Goal: Information Seeking & Learning: Check status

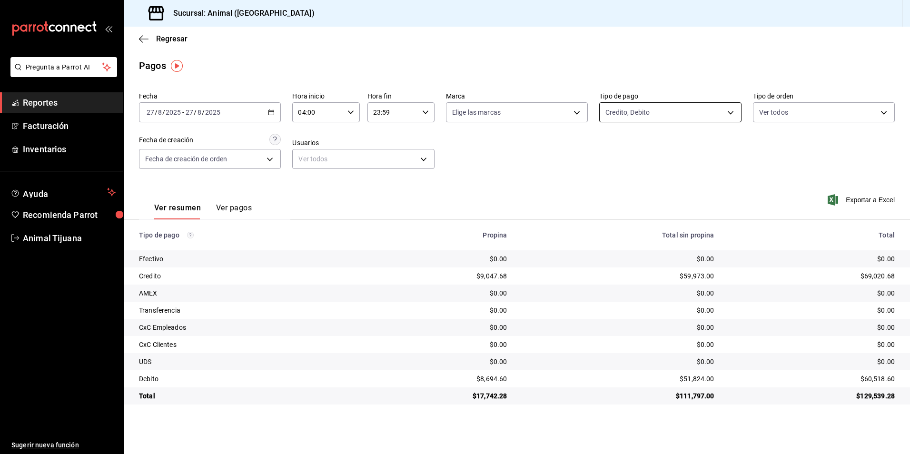
click at [626, 114] on body "Pregunta a Parrot AI Reportes Facturación Inventarios Ayuda Recomienda Parrot A…" at bounding box center [455, 227] width 910 height 454
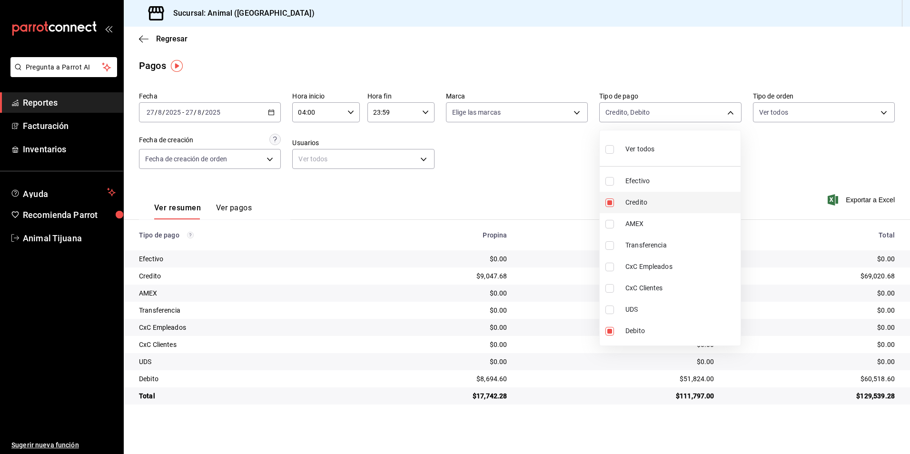
click at [641, 209] on li "Credito" at bounding box center [670, 202] width 141 height 21
type input "c7b29183-a811-4137-9cfa-21a61cd2bc4a"
checkbox input "false"
click at [639, 207] on span "Credito" at bounding box center [681, 203] width 111 height 10
type input "c7b29183-a811-4137-9cfa-21a61cd2bc4a,235ce608-f464-428a-9a71-314f665367d1"
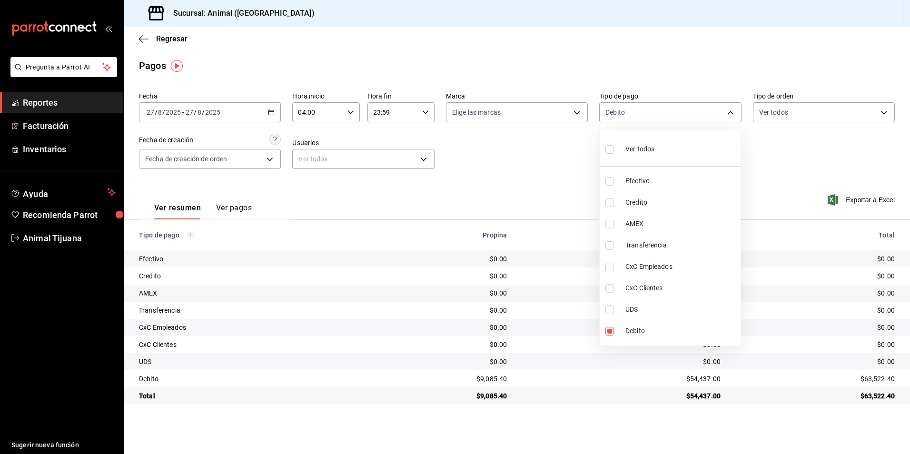
checkbox input "true"
click at [524, 170] on div at bounding box center [455, 227] width 910 height 454
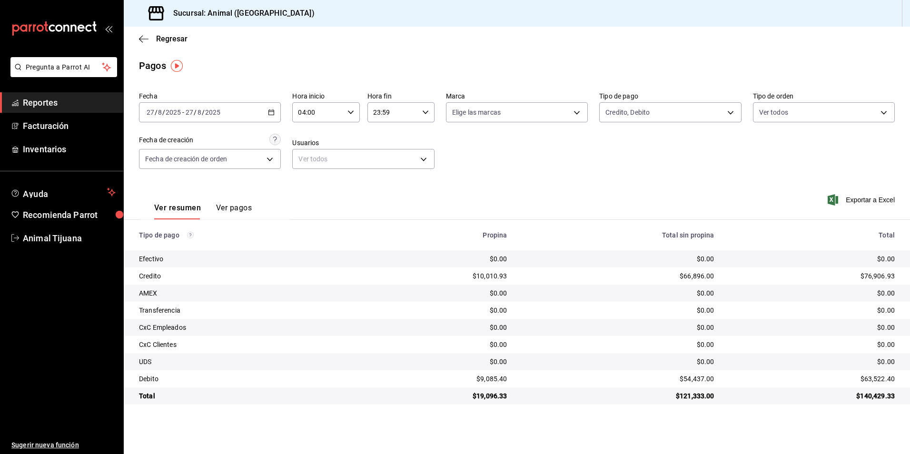
click at [269, 113] on icon "button" at bounding box center [271, 112] width 7 height 7
click at [207, 254] on li "Rango de fechas" at bounding box center [183, 248] width 89 height 21
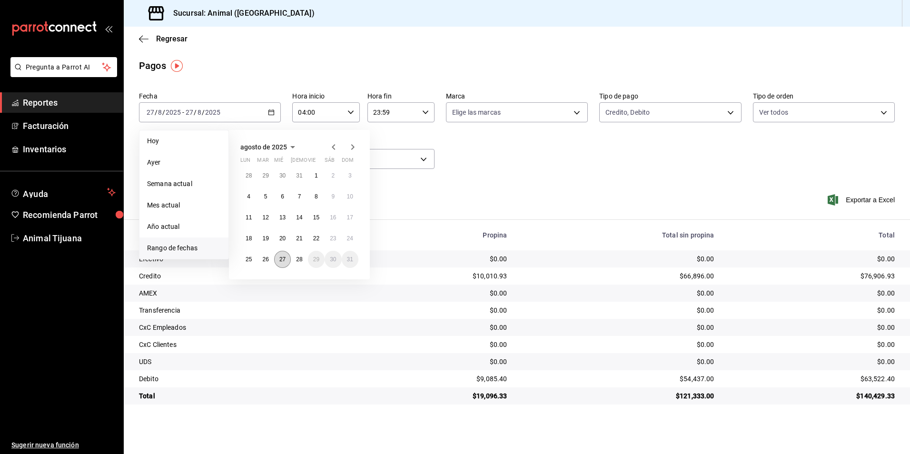
click at [279, 259] on abbr "27" at bounding box center [282, 259] width 6 height 7
click at [303, 266] on button "28" at bounding box center [299, 259] width 17 height 17
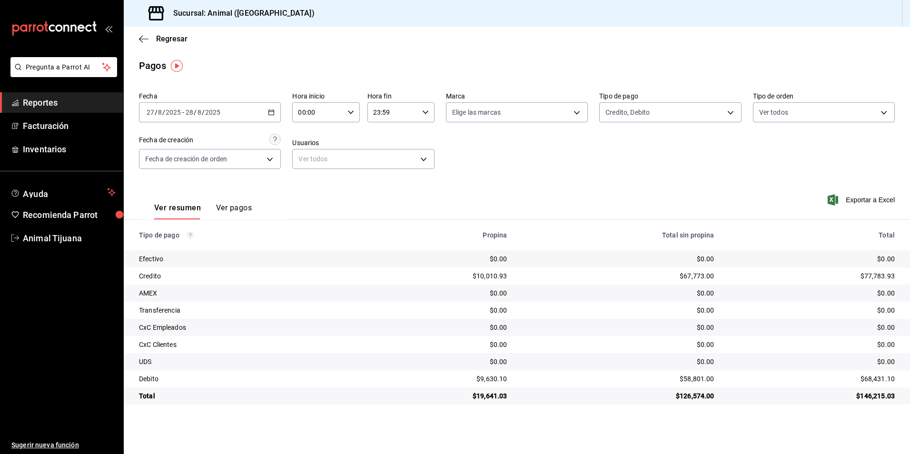
click at [352, 109] on icon "button" at bounding box center [351, 112] width 7 height 7
click at [309, 182] on span "04" at bounding box center [309, 181] width 19 height 8
type input "04:00"
click at [536, 173] on div at bounding box center [455, 227] width 910 height 454
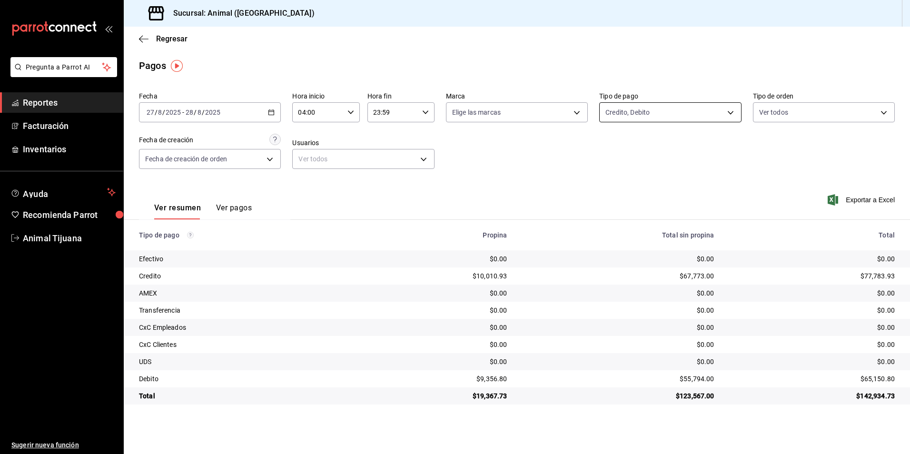
click at [652, 112] on body "Pregunta a Parrot AI Reportes Facturación Inventarios Ayuda Recomienda Parrot A…" at bounding box center [455, 227] width 910 height 454
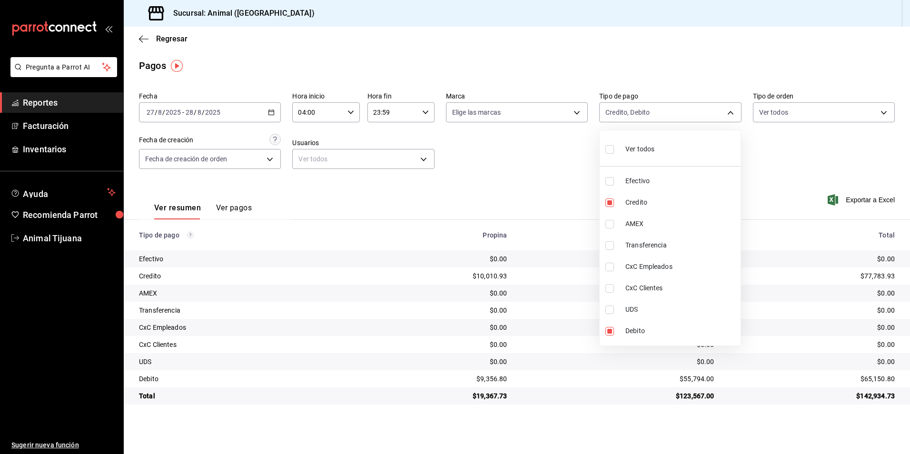
click at [626, 141] on div "Ver todos" at bounding box center [630, 148] width 49 height 20
type input "b84c62b8-b02c-4970-ab2e-e166616419f2,235ce608-f464-428a-9a71-314f665367d1,53567…"
checkbox input "true"
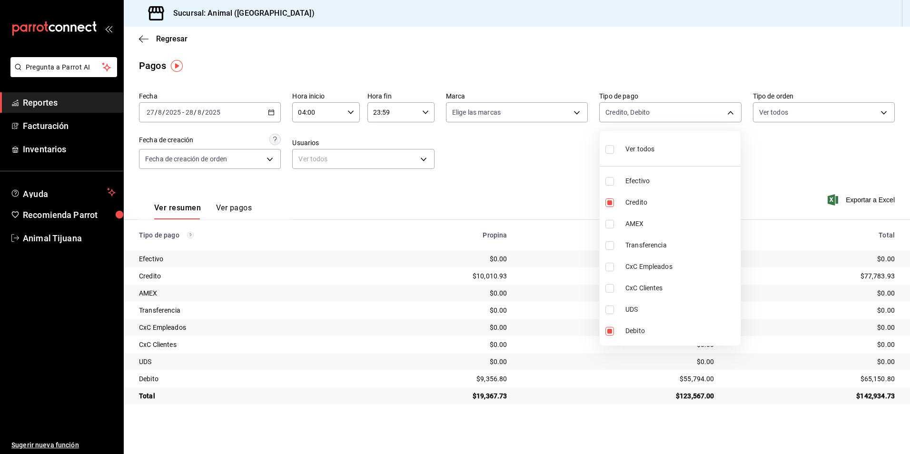
checkbox input "true"
click at [510, 271] on div at bounding box center [455, 227] width 910 height 454
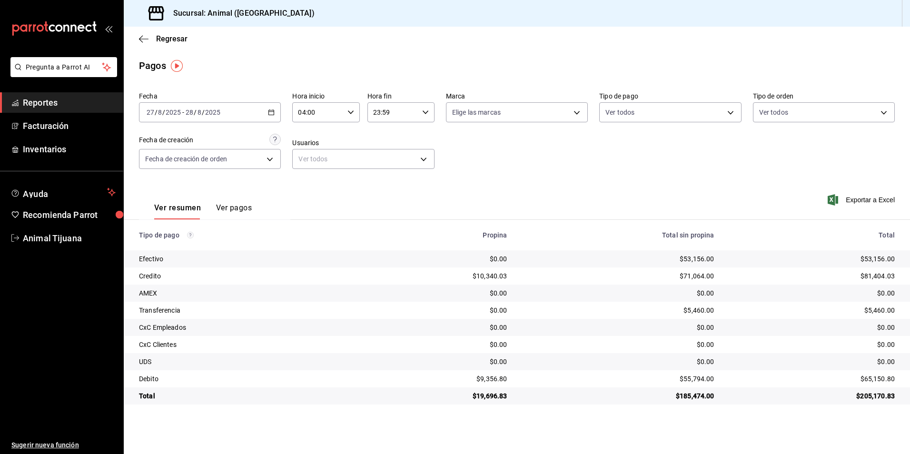
click at [651, 215] on div "Ver resumen Ver pagos Exportar a Excel" at bounding box center [517, 205] width 786 height 50
click at [654, 109] on body "Pregunta a Parrot AI Reportes Facturación Inventarios Ayuda Recomienda Parrot A…" at bounding box center [455, 227] width 910 height 454
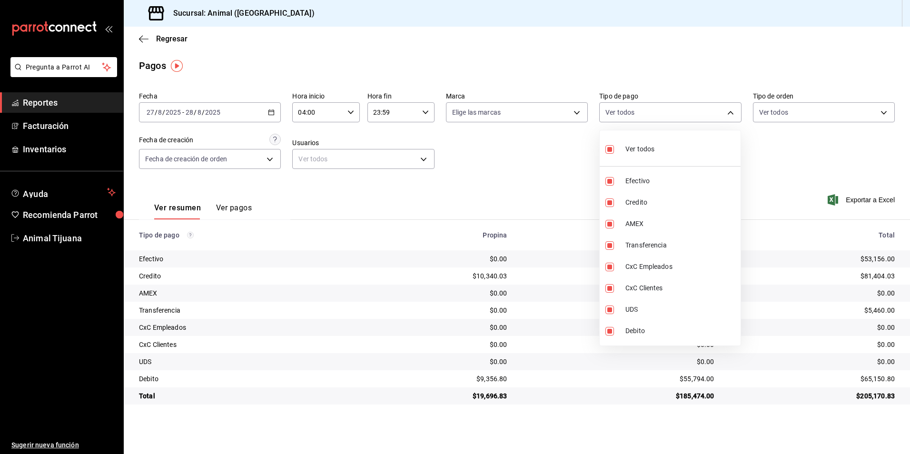
click at [660, 157] on li "Ver todos" at bounding box center [670, 148] width 141 height 28
checkbox input "false"
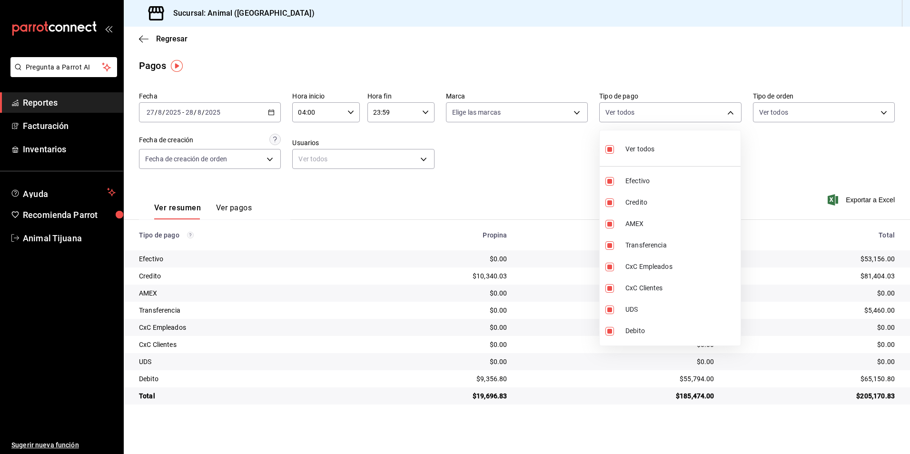
checkbox input "false"
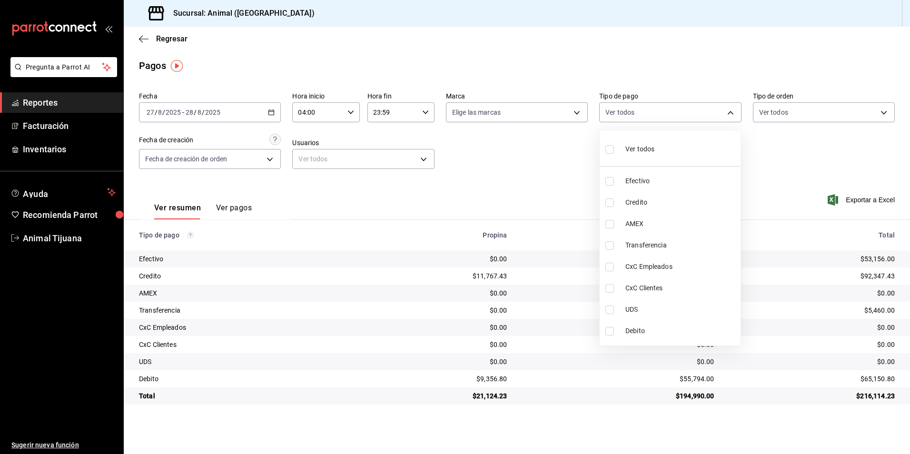
click at [660, 157] on li "Ver todos" at bounding box center [670, 148] width 141 height 28
type input "b84c62b8-b02c-4970-ab2e-e166616419f2,235ce608-f464-428a-9a71-314f665367d1,53567…"
checkbox input "true"
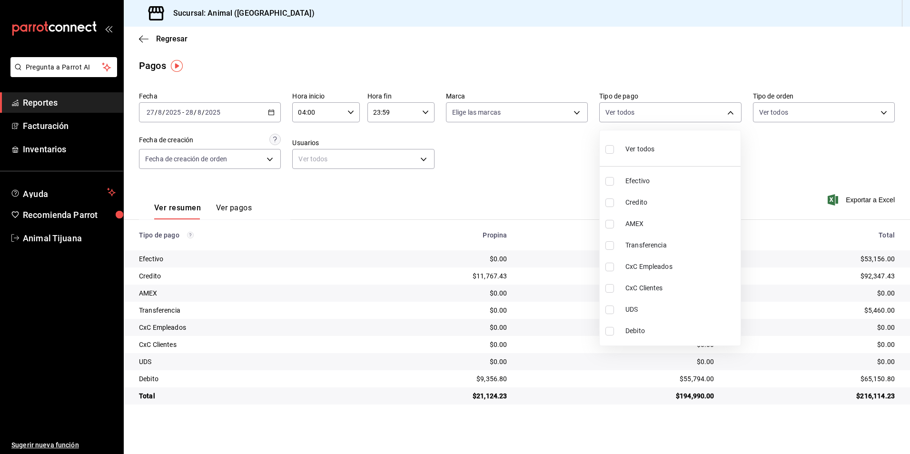
checkbox input "true"
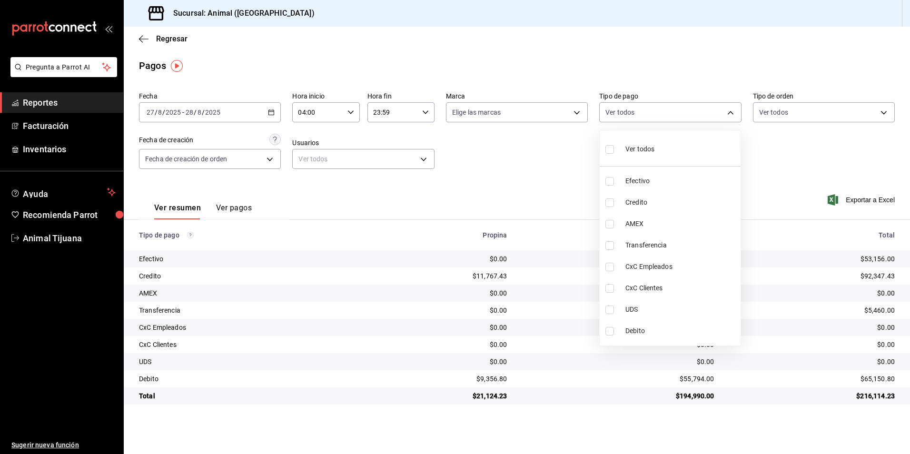
checkbox input "true"
click at [535, 165] on div at bounding box center [455, 227] width 910 height 454
